Goal: Task Accomplishment & Management: Manage account settings

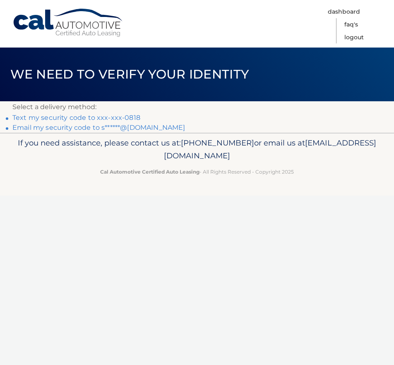
click at [85, 115] on link "Text my security code to xxx-xxx-0818" at bounding box center [76, 118] width 128 height 8
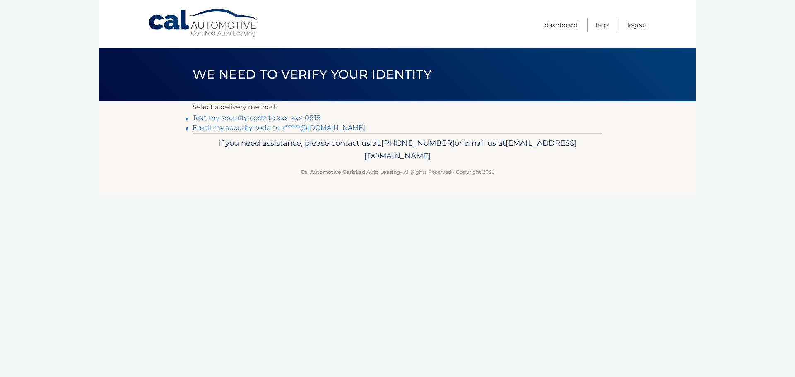
click at [306, 116] on link "Text my security code to xxx-xxx-0818" at bounding box center [256, 118] width 128 height 8
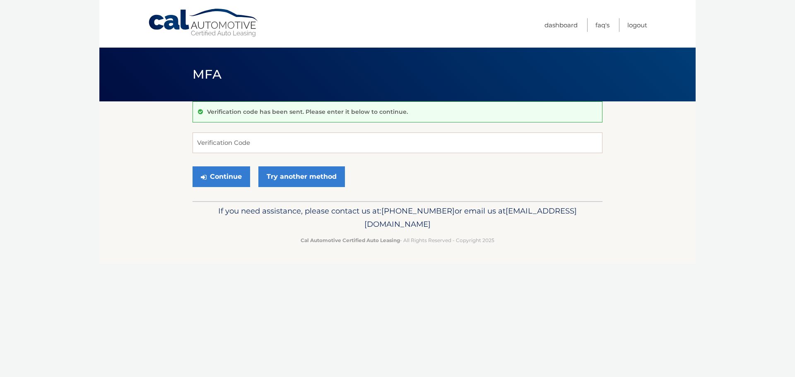
click at [335, 131] on div "Verification code has been sent. Please enter it below to continue. Verificatio…" at bounding box center [397, 151] width 410 height 100
click at [335, 141] on input "Verification Code" at bounding box center [397, 142] width 410 height 21
type input "128544"
click at [192, 166] on button "Continue" at bounding box center [221, 176] width 58 height 21
click at [218, 182] on button "Continue" at bounding box center [221, 176] width 58 height 21
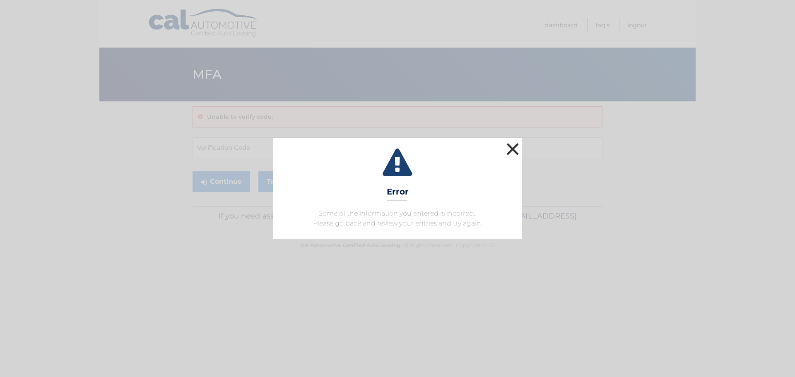
click at [507, 152] on button "×" at bounding box center [512, 149] width 17 height 17
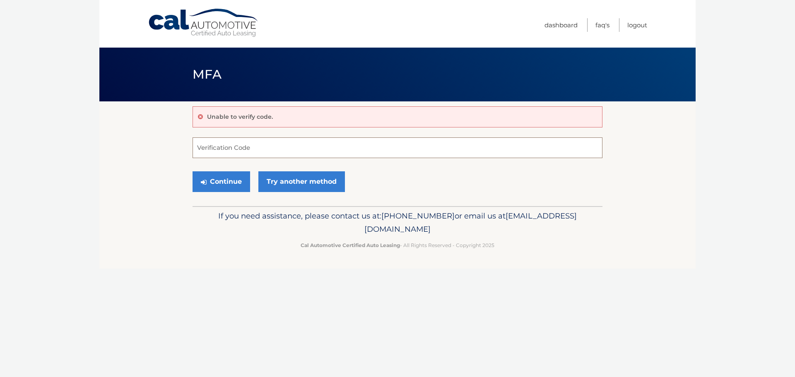
click at [267, 156] on input "Verification Code" at bounding box center [397, 147] width 410 height 21
type input "128544"
click at [192, 171] on button "Continue" at bounding box center [221, 181] width 58 height 21
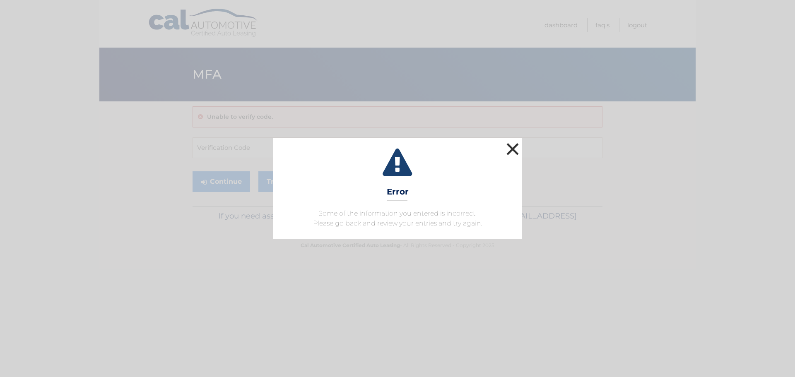
click at [505, 149] on button "×" at bounding box center [512, 149] width 17 height 17
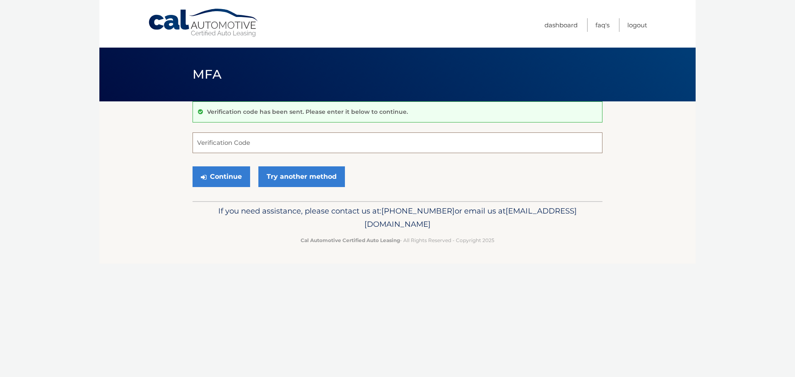
click at [233, 139] on input "Verification Code" at bounding box center [397, 142] width 410 height 21
type input "233217"
drag, startPoint x: 309, startPoint y: 101, endPoint x: 224, endPoint y: 178, distance: 115.4
click at [224, 178] on button "Continue" at bounding box center [221, 176] width 58 height 21
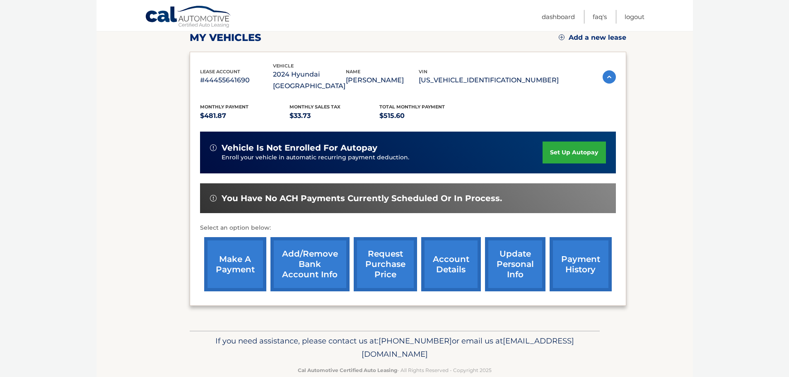
scroll to position [124, 0]
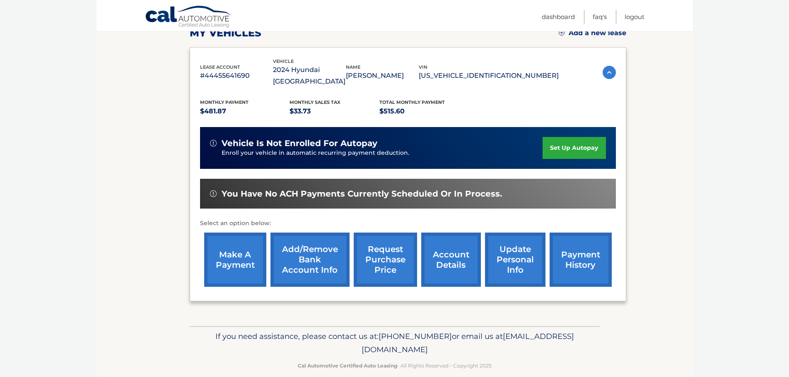
click at [565, 242] on link "payment history" at bounding box center [580, 260] width 62 height 54
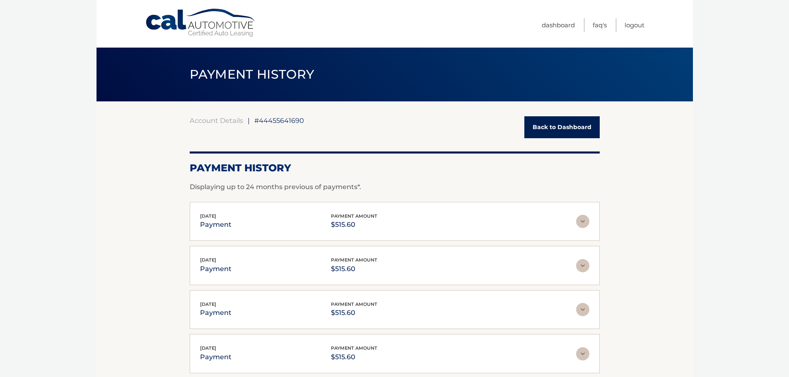
click at [578, 125] on link "Back to Dashboard" at bounding box center [561, 127] width 75 height 22
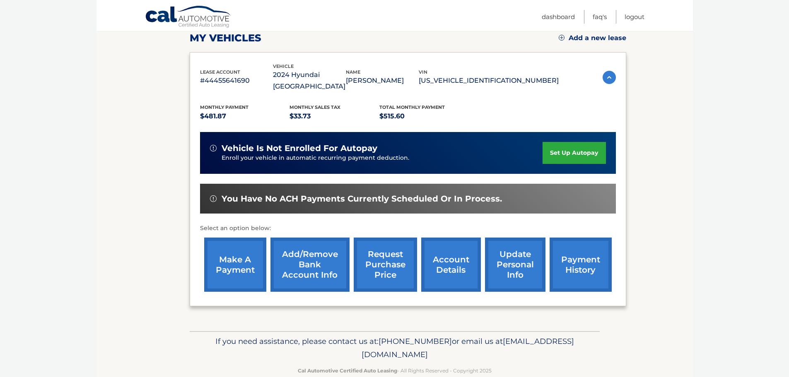
scroll to position [125, 0]
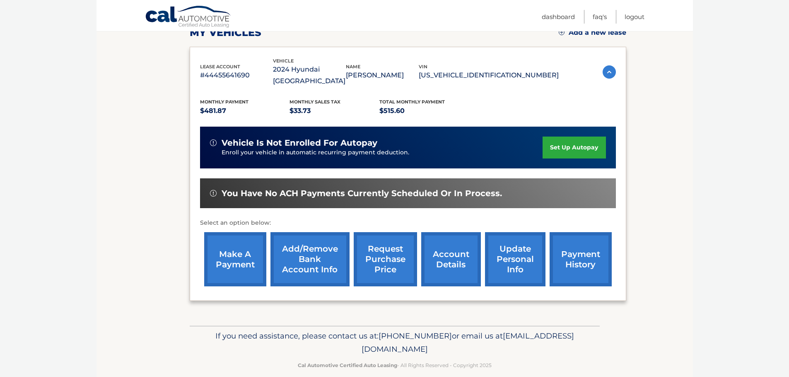
click at [454, 255] on link "account details" at bounding box center [451, 259] width 60 height 54
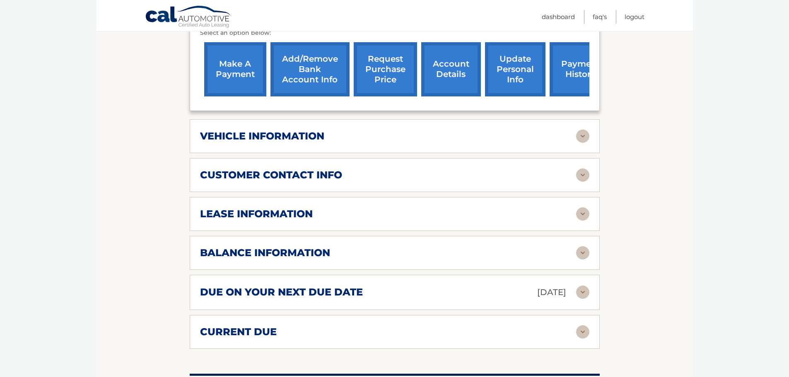
scroll to position [331, 0]
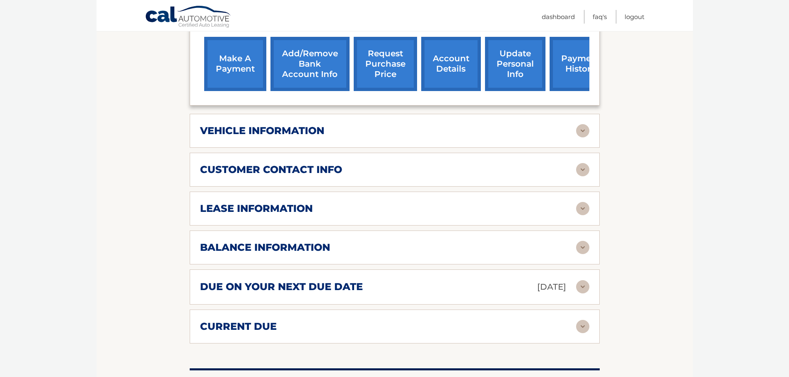
click at [575, 320] on div "current due" at bounding box center [388, 326] width 376 height 12
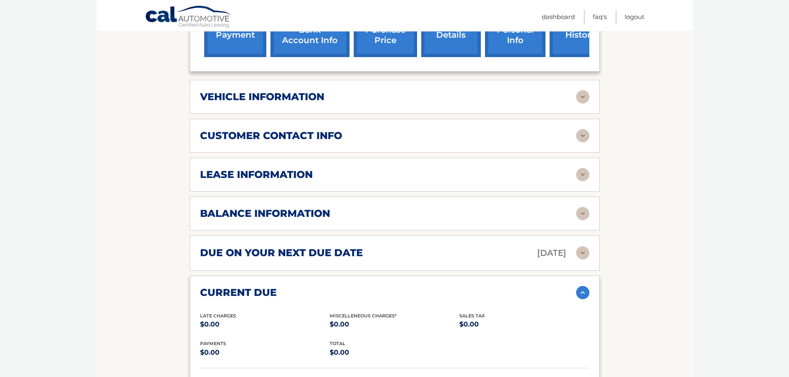
scroll to position [248, 0]
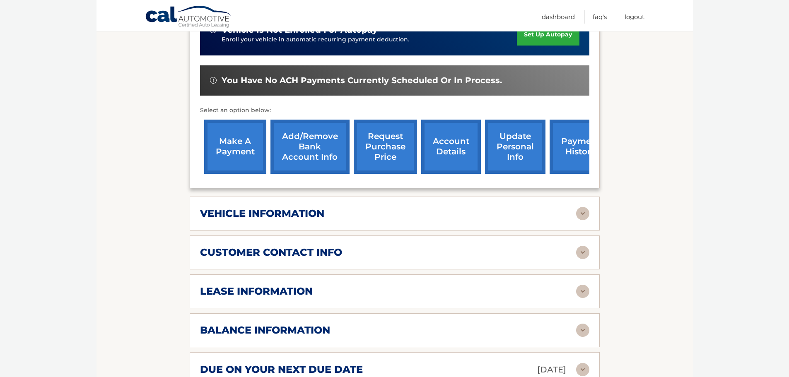
click at [582, 246] on img at bounding box center [582, 252] width 13 height 13
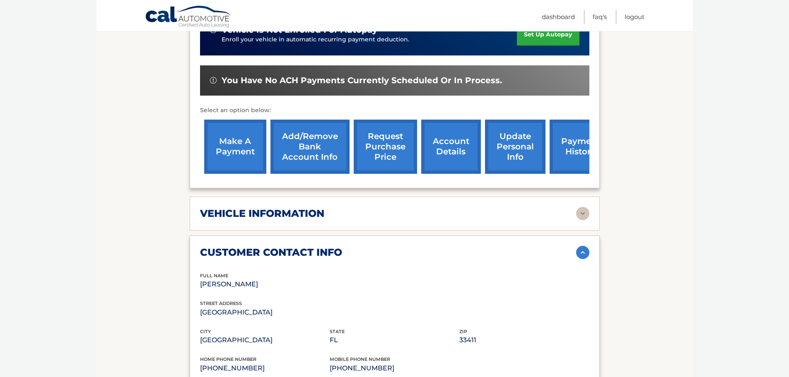
click at [581, 207] on img at bounding box center [582, 213] width 13 height 13
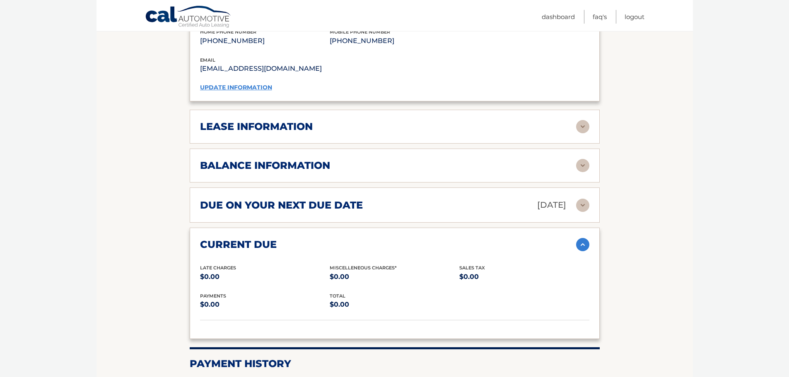
scroll to position [662, 0]
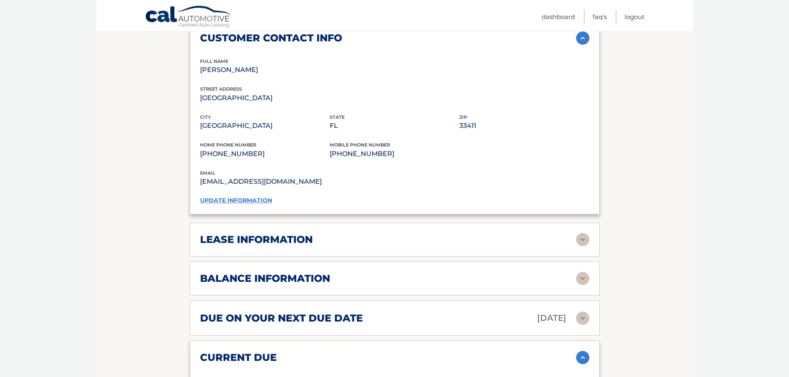
click at [247, 197] on link "update information" at bounding box center [236, 200] width 72 height 7
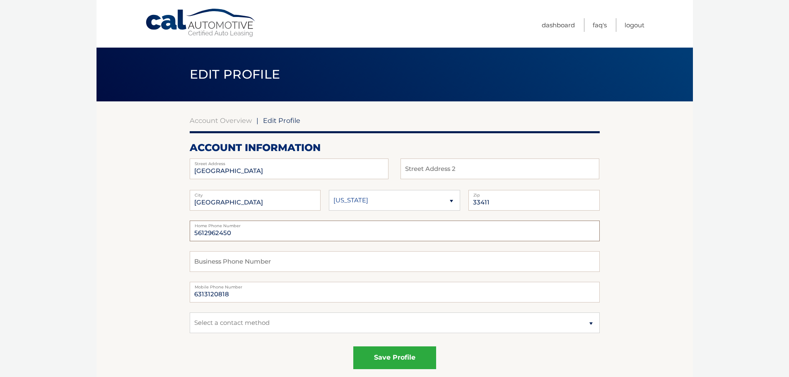
drag, startPoint x: 250, startPoint y: 229, endPoint x: 98, endPoint y: 237, distance: 152.5
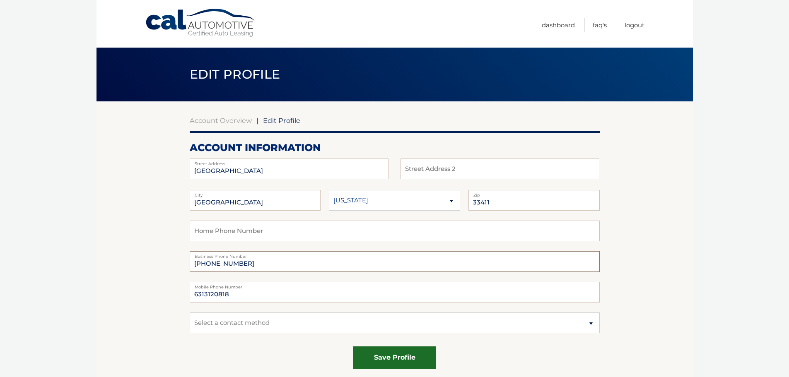
type input "561-296-2450 ext 114"
click at [366, 360] on button "save profile" at bounding box center [394, 357] width 83 height 23
